Goal: Transaction & Acquisition: Purchase product/service

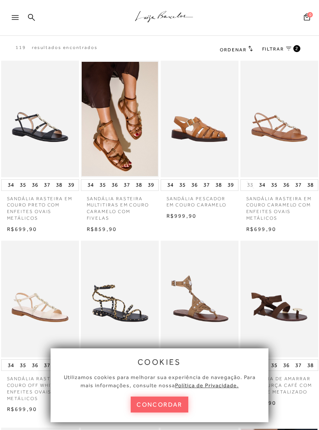
click at [172, 411] on button "concordar" at bounding box center [160, 405] width 58 height 16
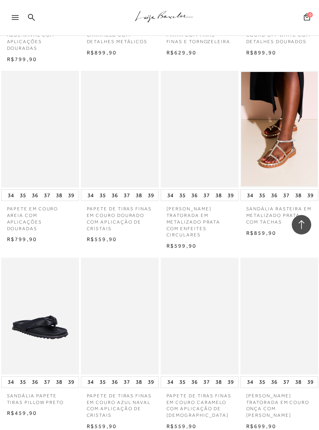
scroll to position [4527, 0]
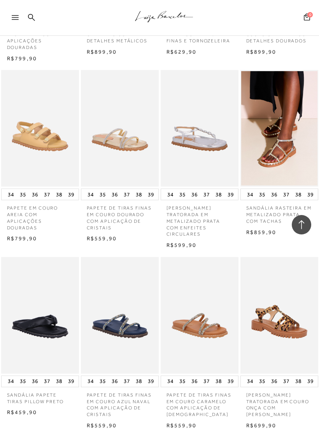
click at [122, 277] on img at bounding box center [120, 315] width 76 height 114
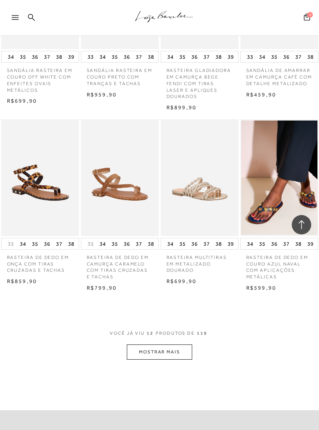
scroll to position [346, 0]
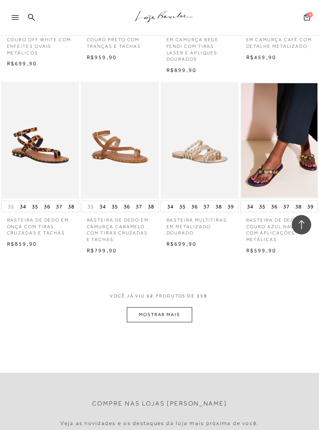
click at [172, 307] on button "MOSTRAR MAIS" at bounding box center [159, 314] width 65 height 15
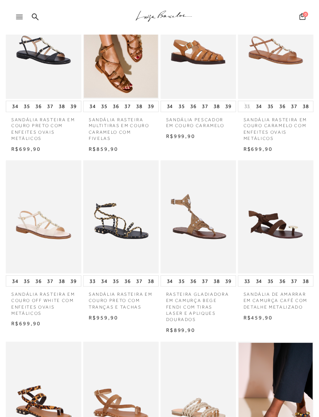
scroll to position [0, 0]
